Goal: Transaction & Acquisition: Purchase product/service

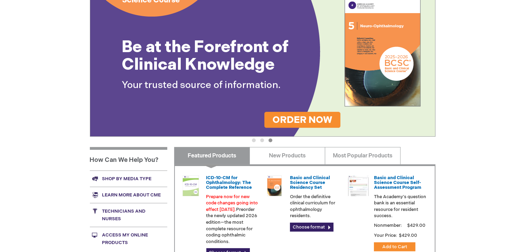
scroll to position [102, 0]
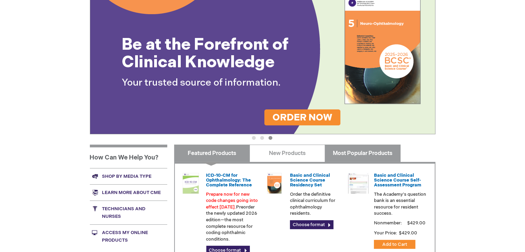
click at [367, 152] on link "Most Popular Products" at bounding box center [363, 153] width 76 height 17
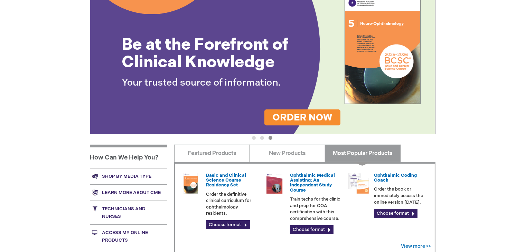
scroll to position [219, 0]
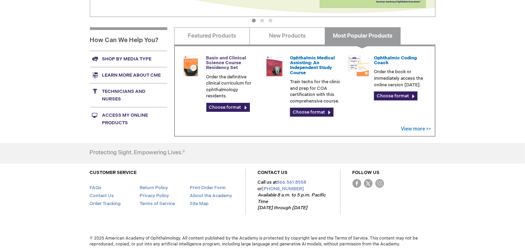
click at [220, 59] on link "Basic and Clinical Science Course Residency Set" at bounding box center [226, 63] width 40 height 16
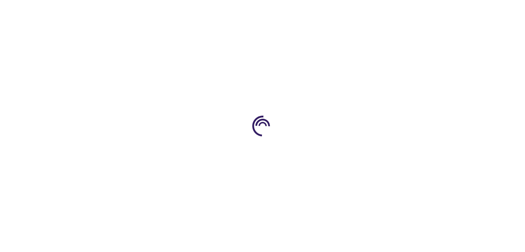
type input "0"
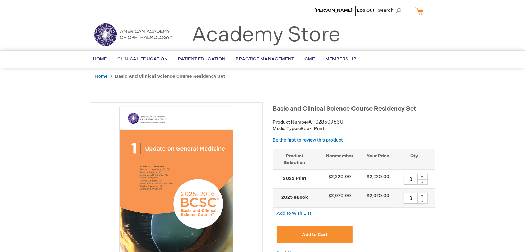
click at [156, 34] on img at bounding box center [133, 34] width 83 height 25
